Goal: Task Accomplishment & Management: Manage account settings

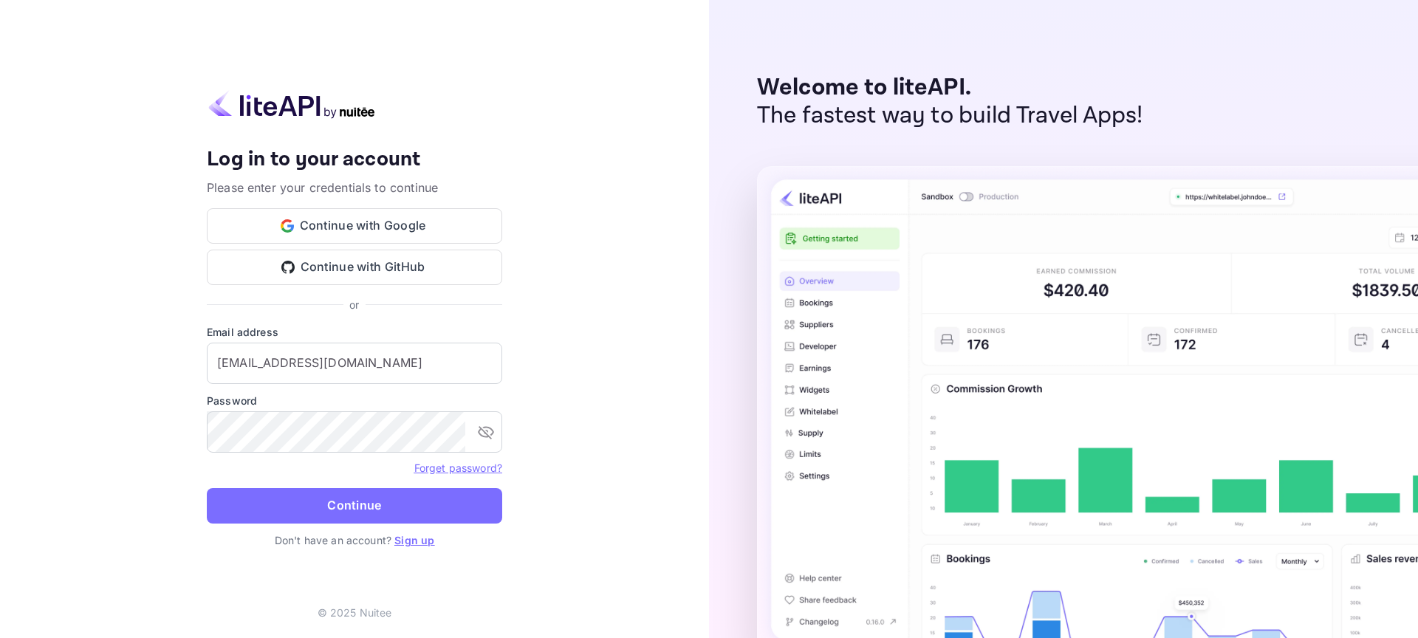
click at [421, 496] on button "Continue" at bounding box center [354, 505] width 295 height 35
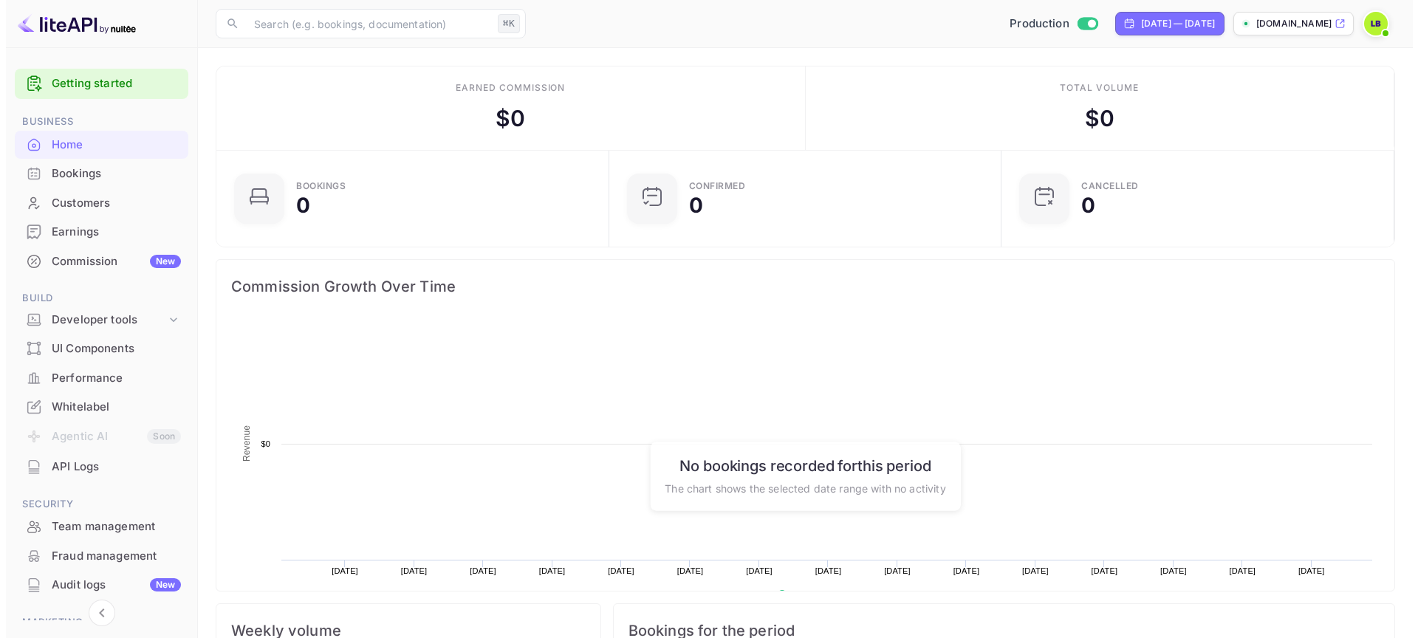
scroll to position [229, 372]
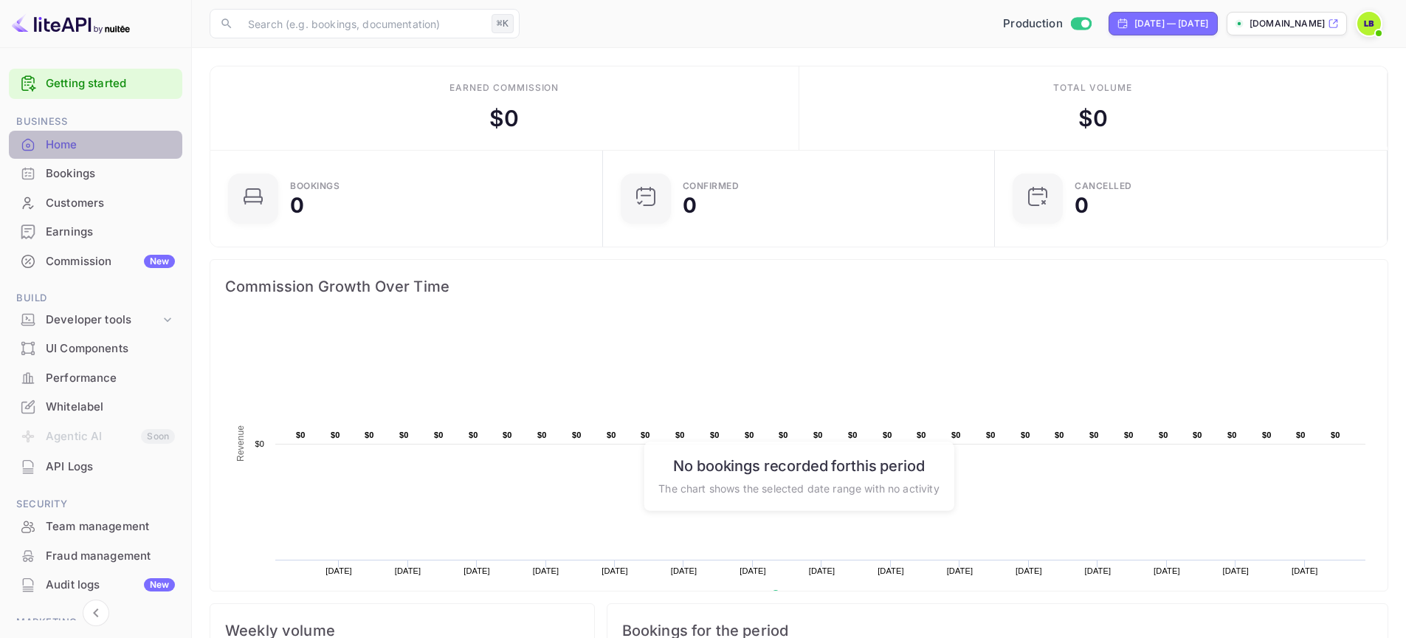
click at [103, 157] on div "Home" at bounding box center [95, 145] width 173 height 29
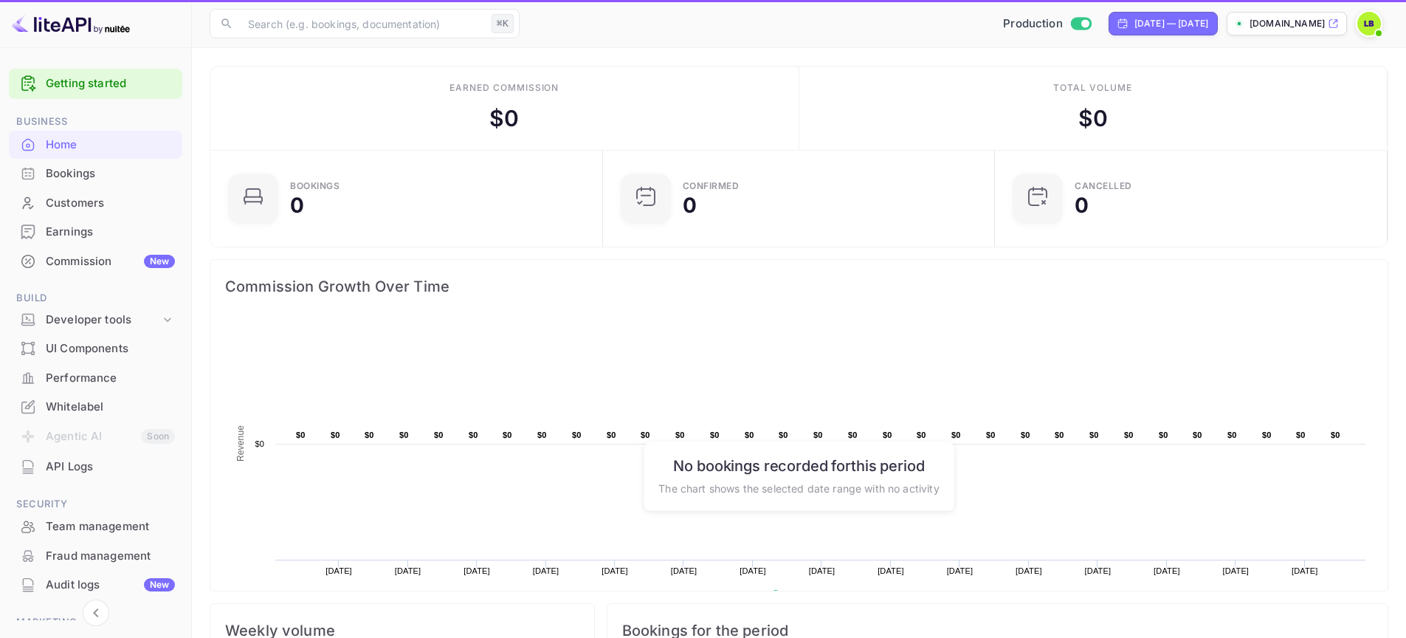
click at [102, 170] on div "Bookings" at bounding box center [110, 173] width 129 height 17
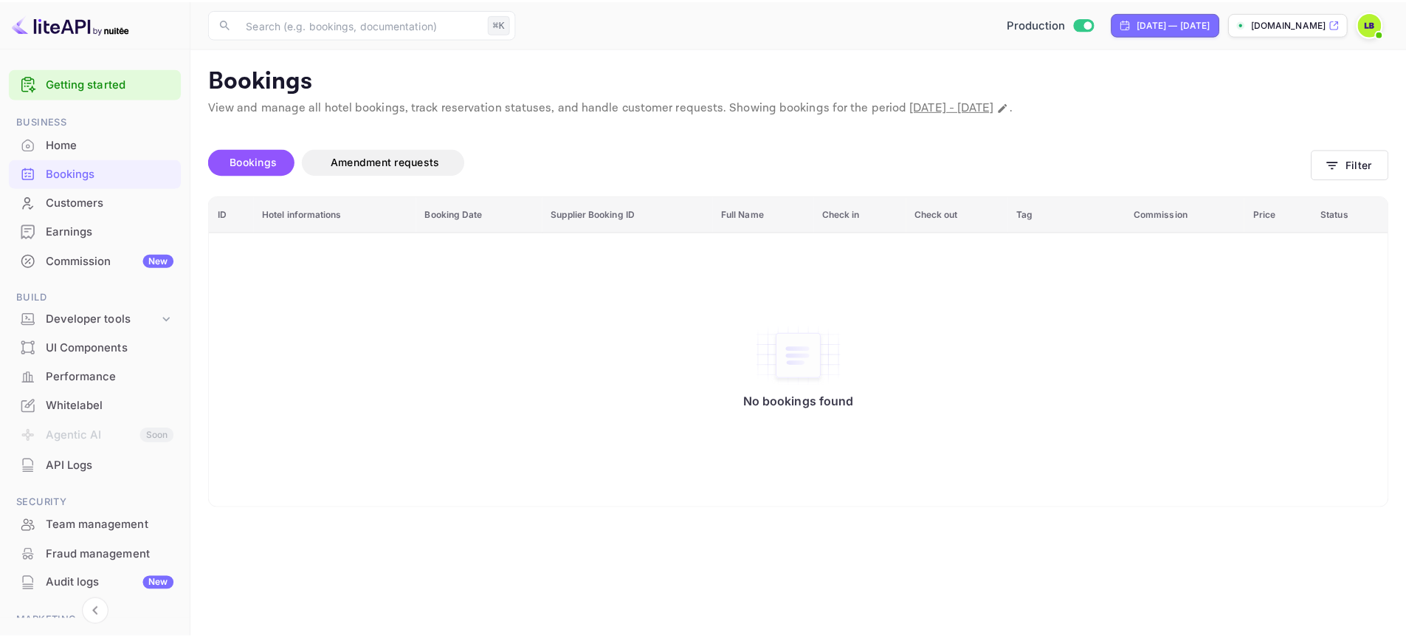
scroll to position [103, 0]
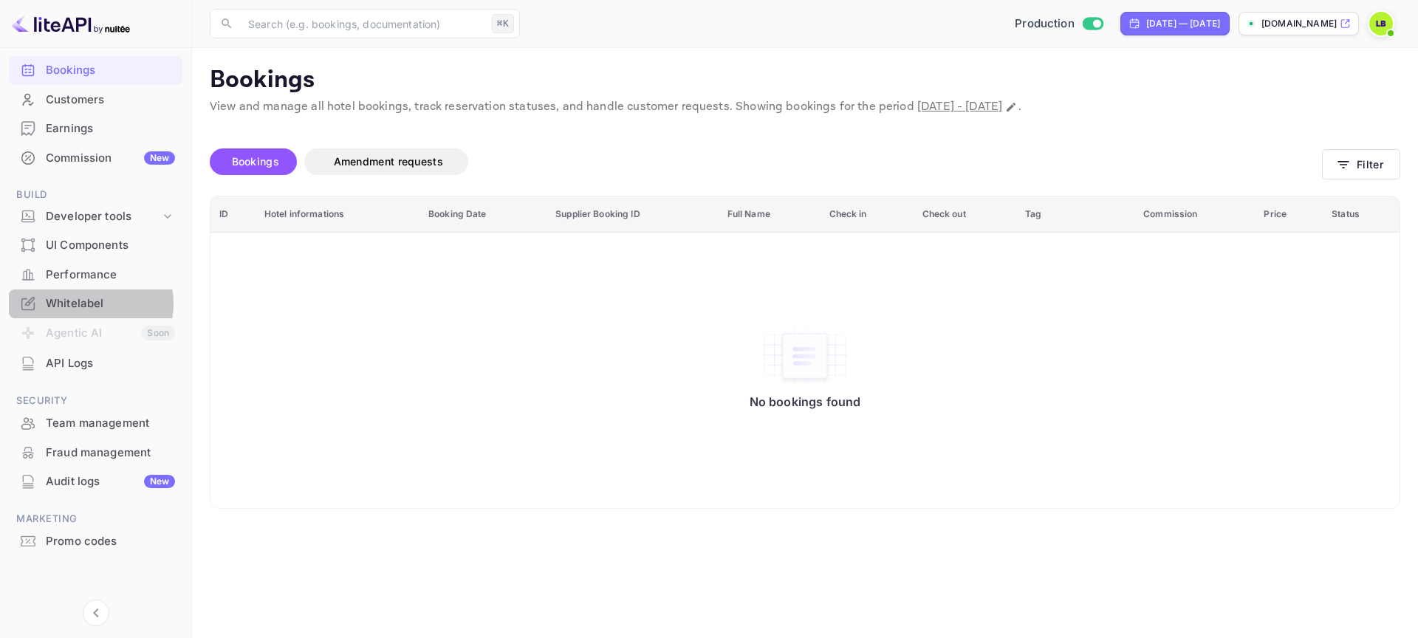
click at [89, 303] on div "Whitelabel" at bounding box center [110, 303] width 129 height 17
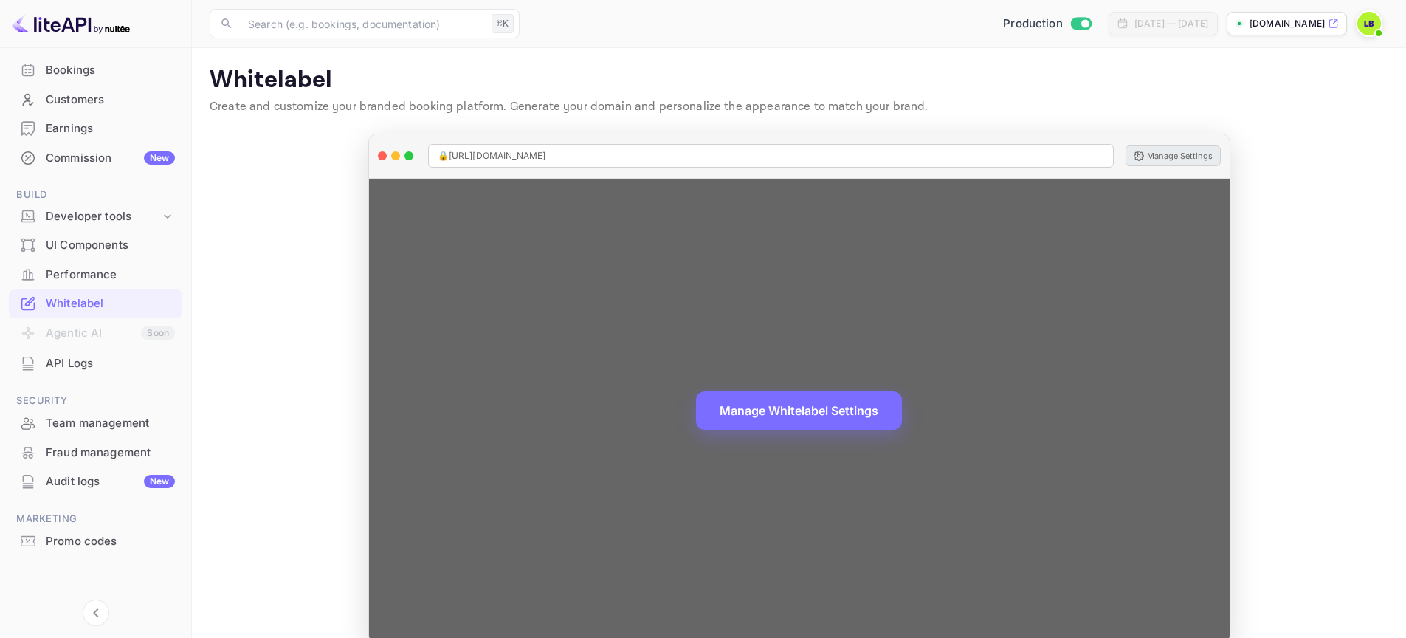
click at [1187, 150] on button "Manage Settings" at bounding box center [1173, 155] width 95 height 21
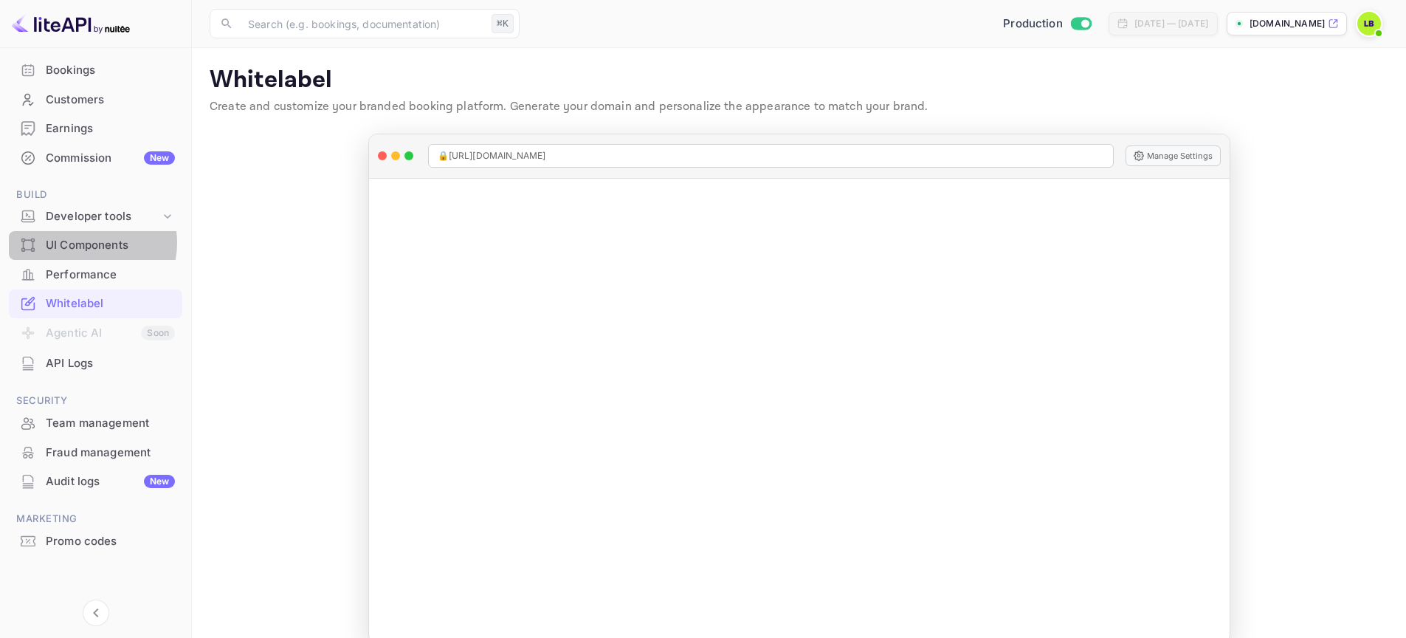
click at [92, 243] on div "UI Components" at bounding box center [110, 245] width 129 height 17
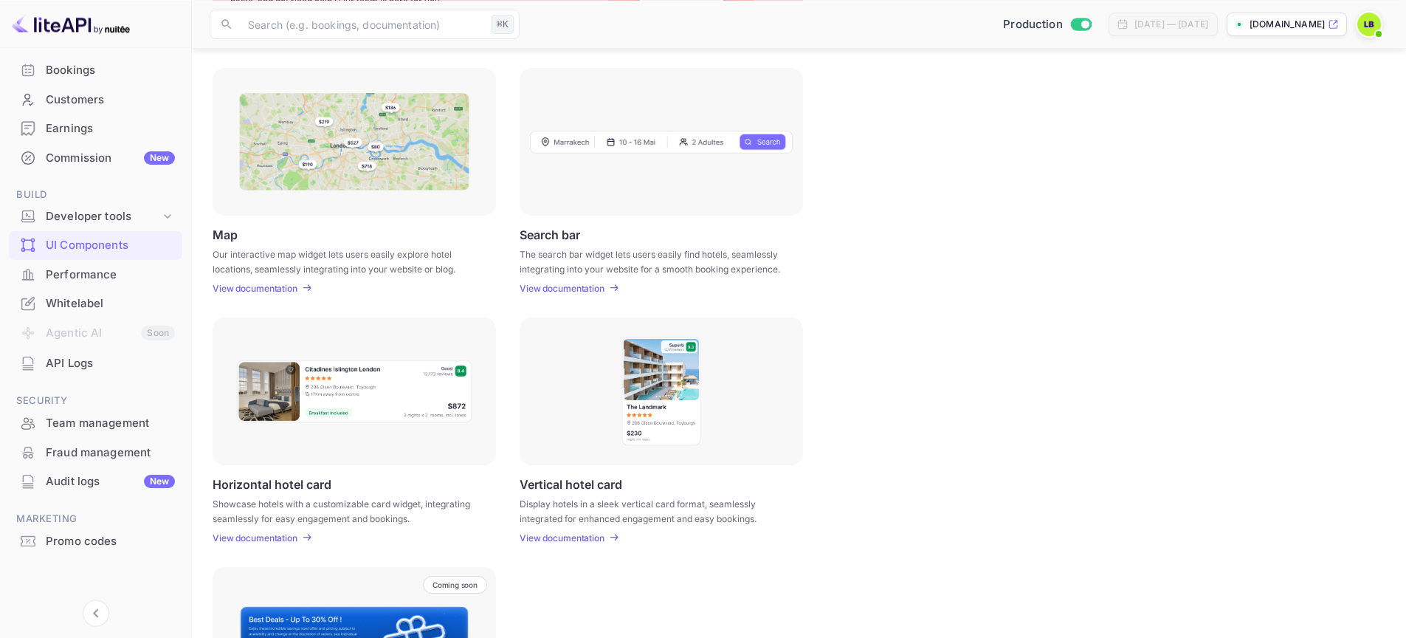
scroll to position [201, 0]
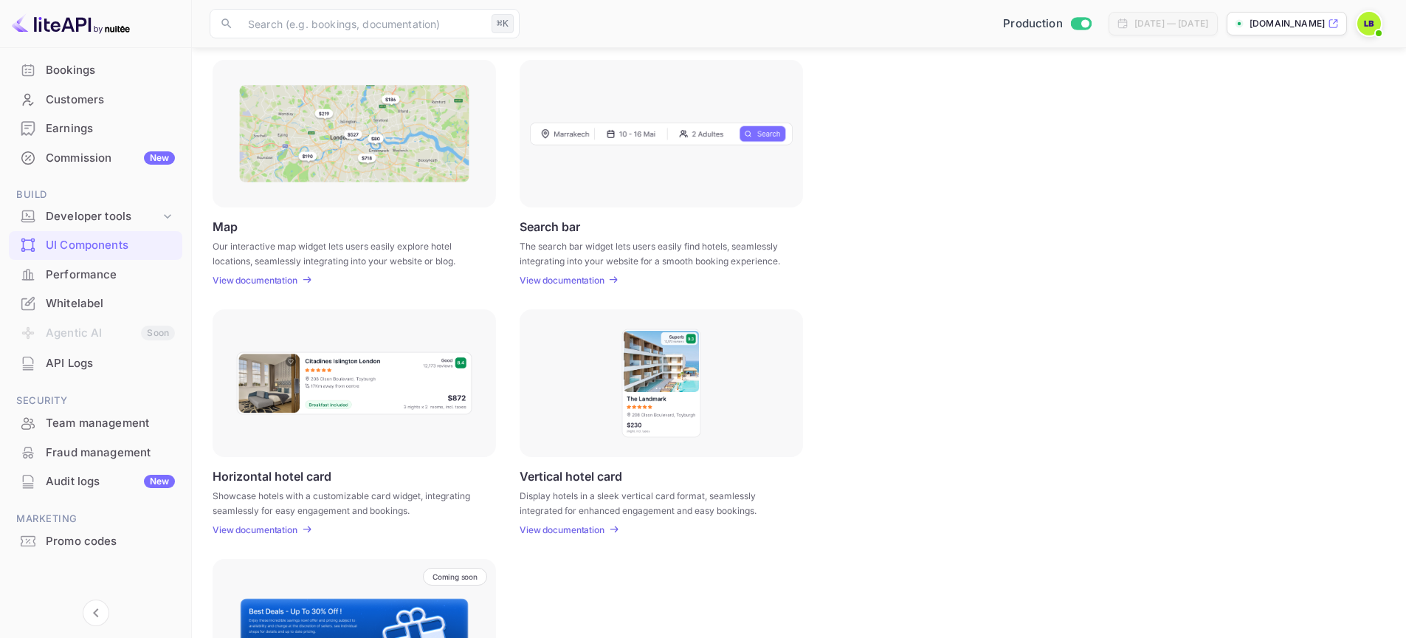
click at [592, 275] on p "View documentation" at bounding box center [562, 280] width 85 height 11
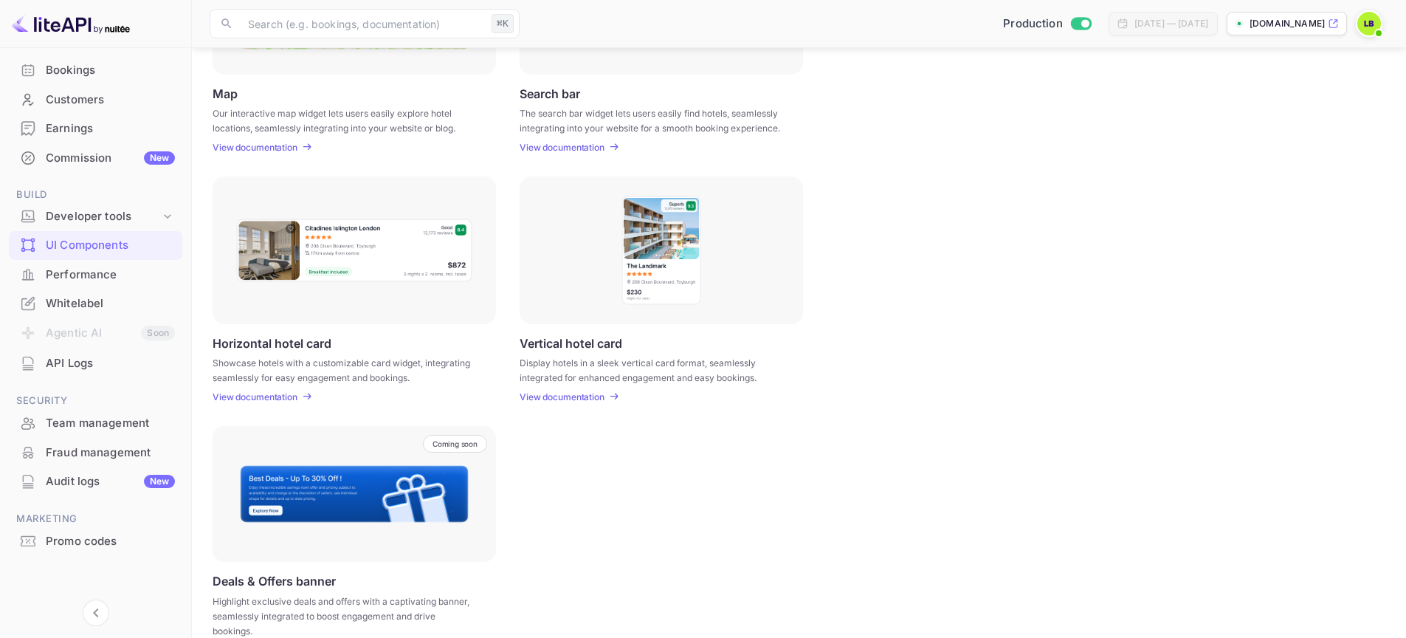
scroll to position [0, 0]
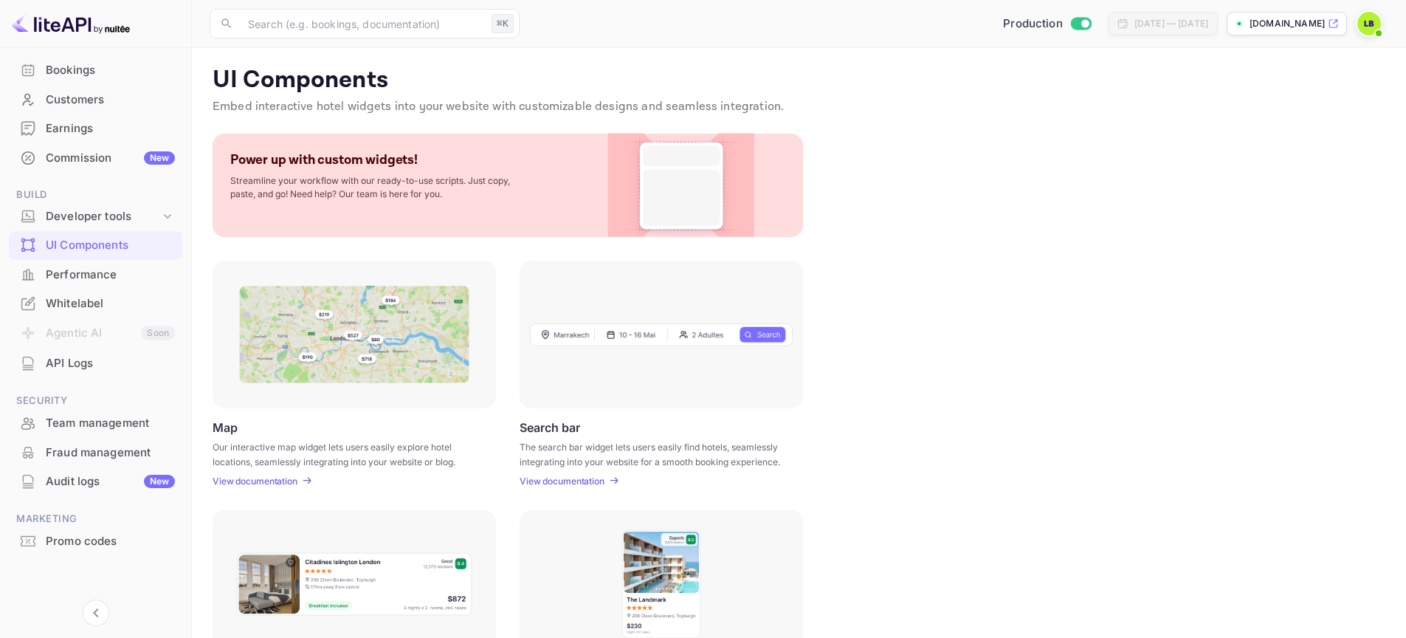
click at [693, 188] on img at bounding box center [682, 185] width 120 height 103
click at [678, 182] on img at bounding box center [682, 185] width 120 height 103
